Goal: Information Seeking & Learning: Learn about a topic

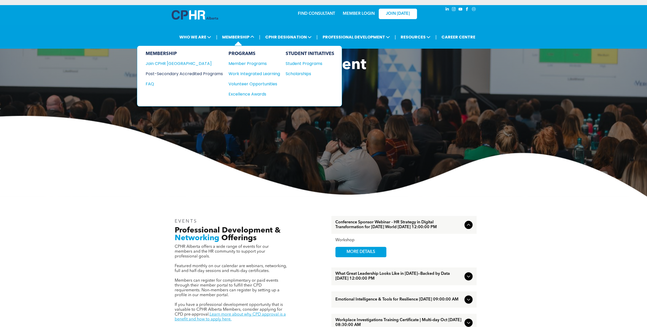
click at [209, 72] on div "Post-Secondary Accredited Programs" at bounding box center [180, 74] width 70 height 6
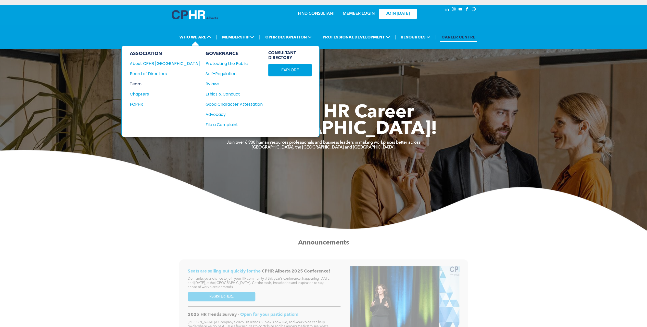
click at [137, 85] on div "Team" at bounding box center [161, 84] width 63 height 6
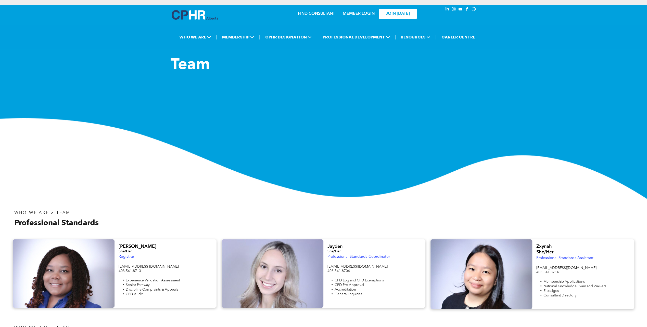
scroll to position [51, 0]
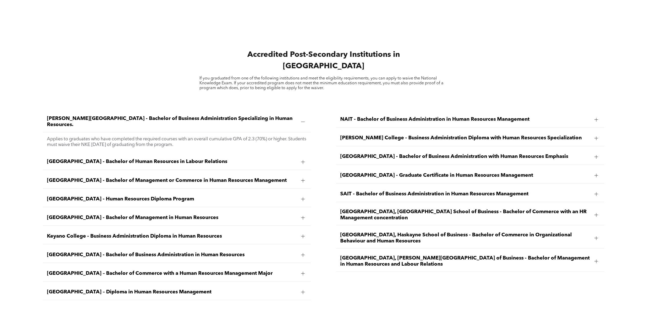
scroll to position [816, 0]
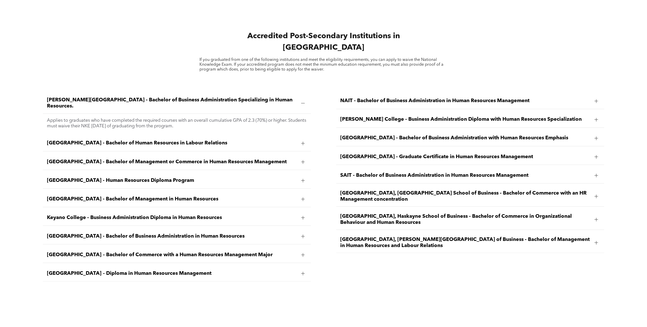
click at [389, 135] on span "[GEOGRAPHIC_DATA] - Bachelor of Business Administration with Human Resources Em…" at bounding box center [465, 138] width 250 height 6
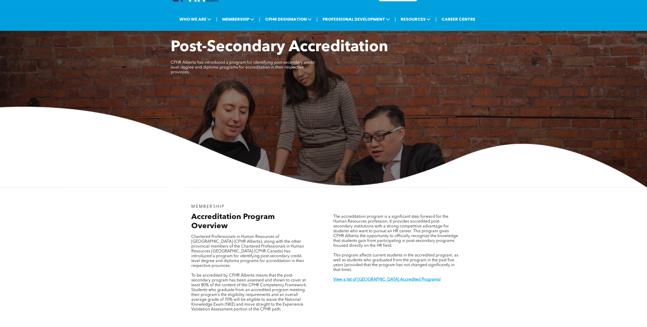
scroll to position [0, 0]
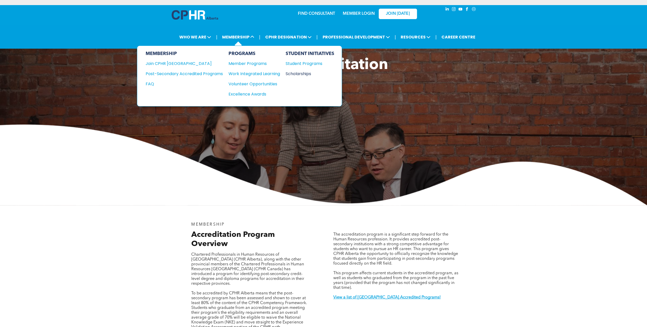
click at [293, 72] on div "Scholarships" at bounding box center [307, 74] width 44 height 6
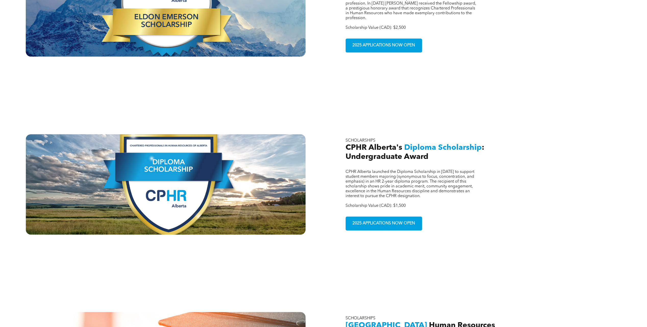
scroll to position [433, 0]
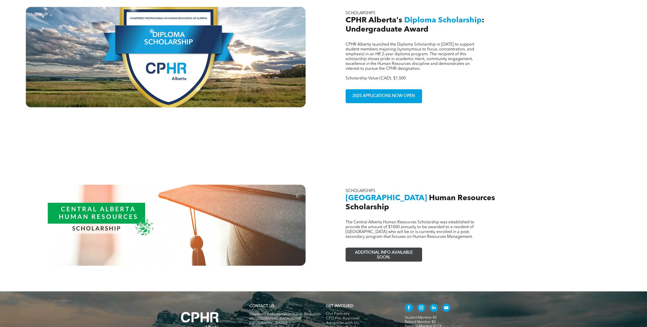
click at [381, 251] on span "ADDITIONAL INFO AVAILABLE SOON." at bounding box center [383, 255] width 74 height 15
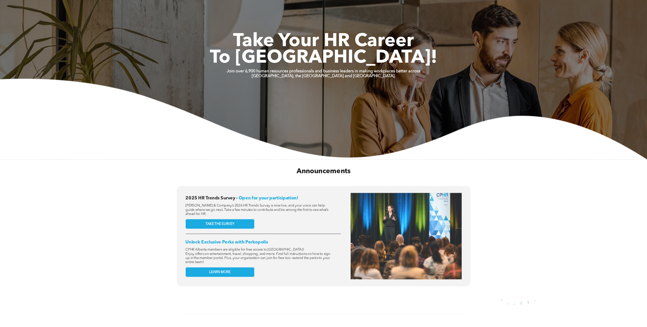
scroll to position [76, 0]
